Goal: Check status

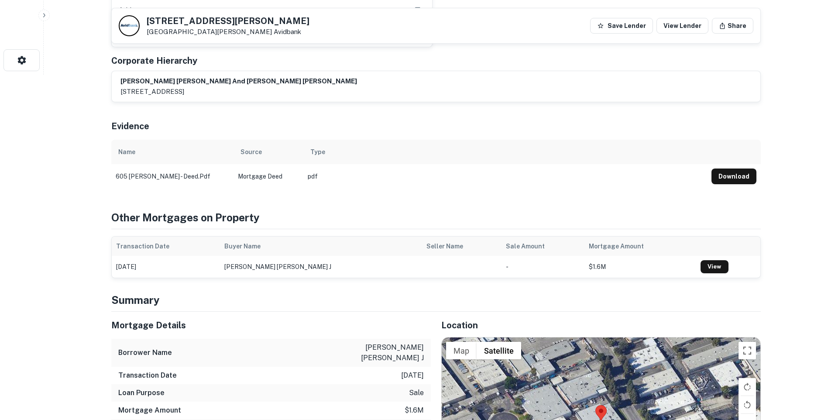
scroll to position [437, 0]
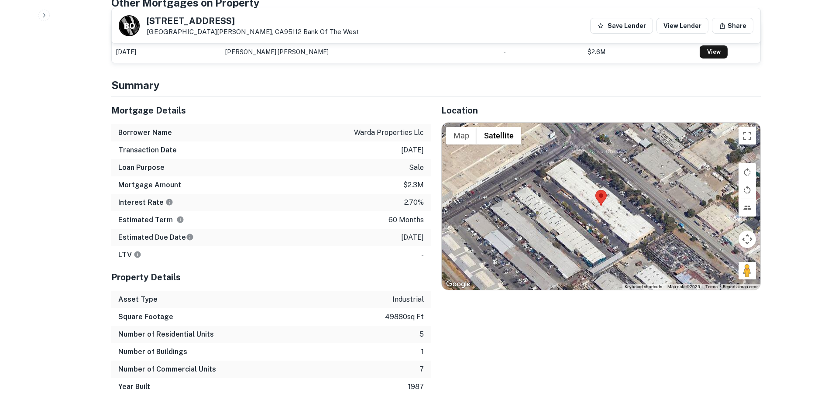
scroll to position [393, 0]
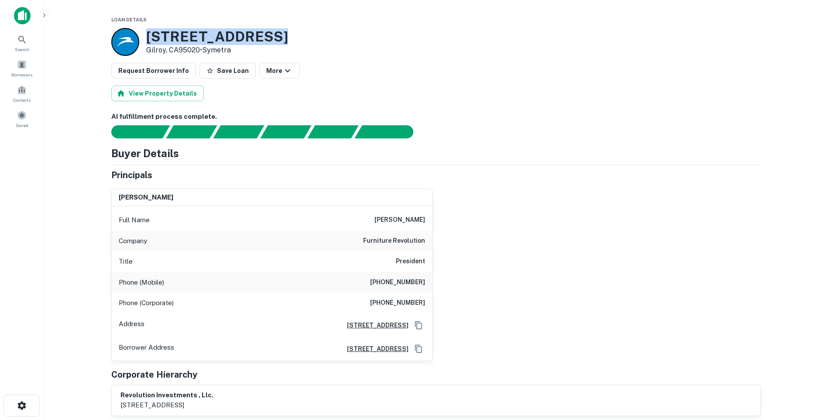
drag, startPoint x: 279, startPoint y: 35, endPoint x: 150, endPoint y: 40, distance: 128.9
click at [150, 40] on div "[STREET_ADDRESS][PERSON_NAME] • [GEOGRAPHIC_DATA]" at bounding box center [436, 42] width 650 height 28
copy h3 "[STREET_ADDRESS]"
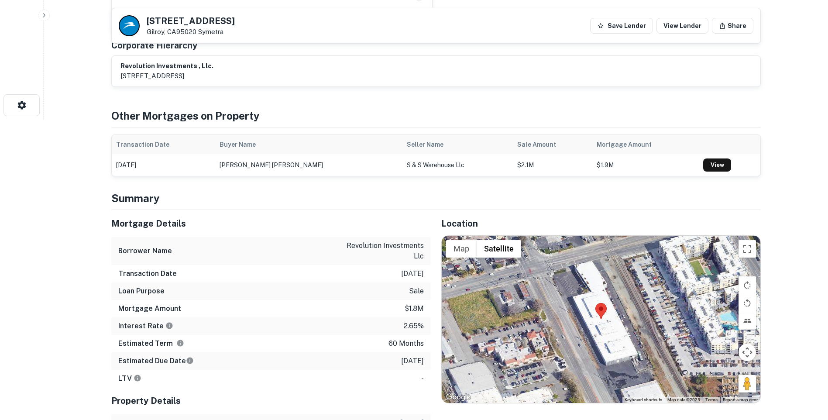
scroll to position [349, 0]
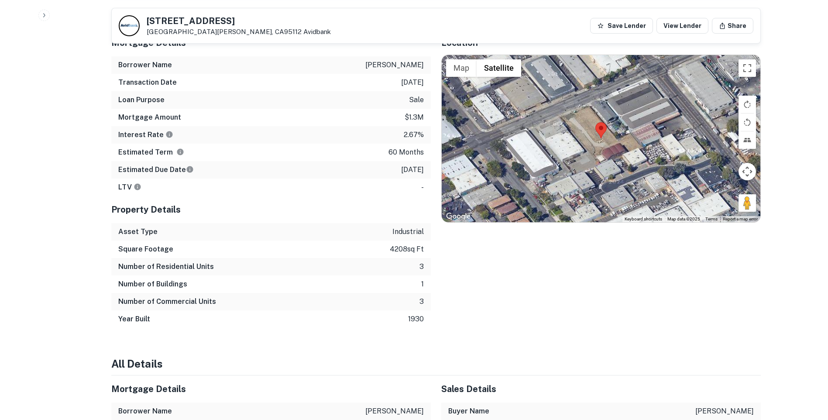
scroll to position [524, 0]
